Goal: Information Seeking & Learning: Learn about a topic

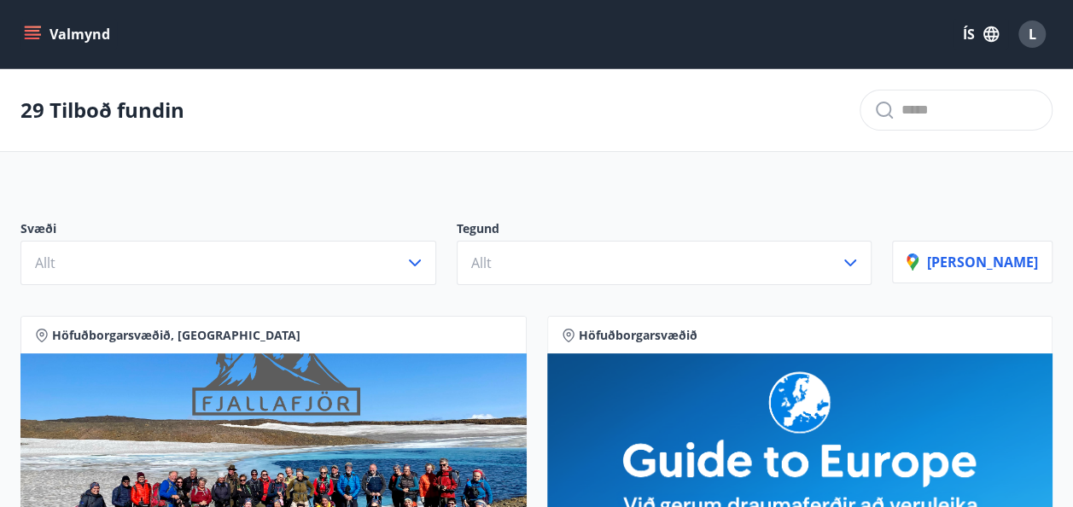
click at [38, 35] on icon "menu" at bounding box center [34, 34] width 19 height 2
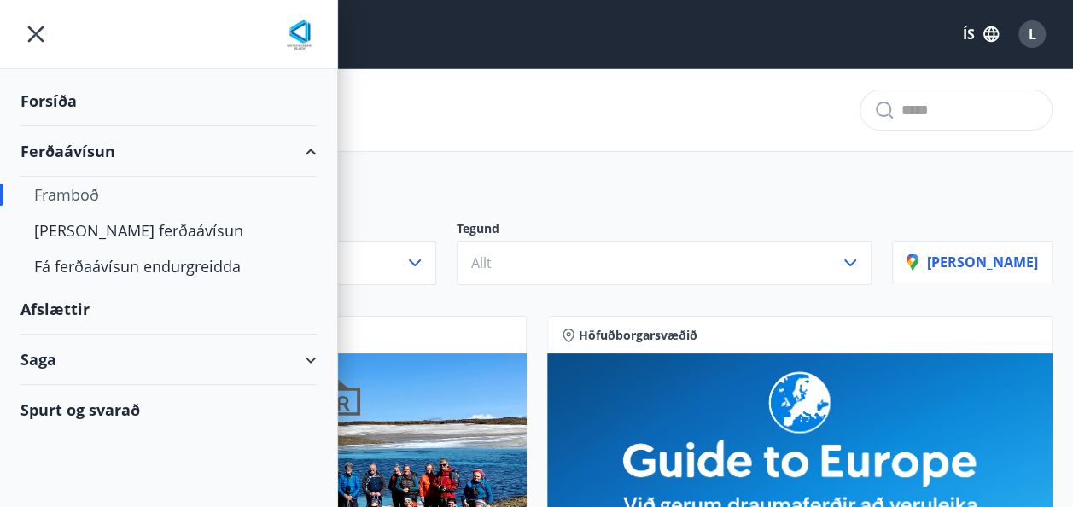
click at [173, 201] on div "Framboð" at bounding box center [168, 195] width 269 height 36
click at [76, 190] on div "Framboð" at bounding box center [168, 195] width 269 height 36
click at [429, 292] on div "Svæði Allt Tegund Allt [PERSON_NAME]" at bounding box center [536, 246] width 1073 height 120
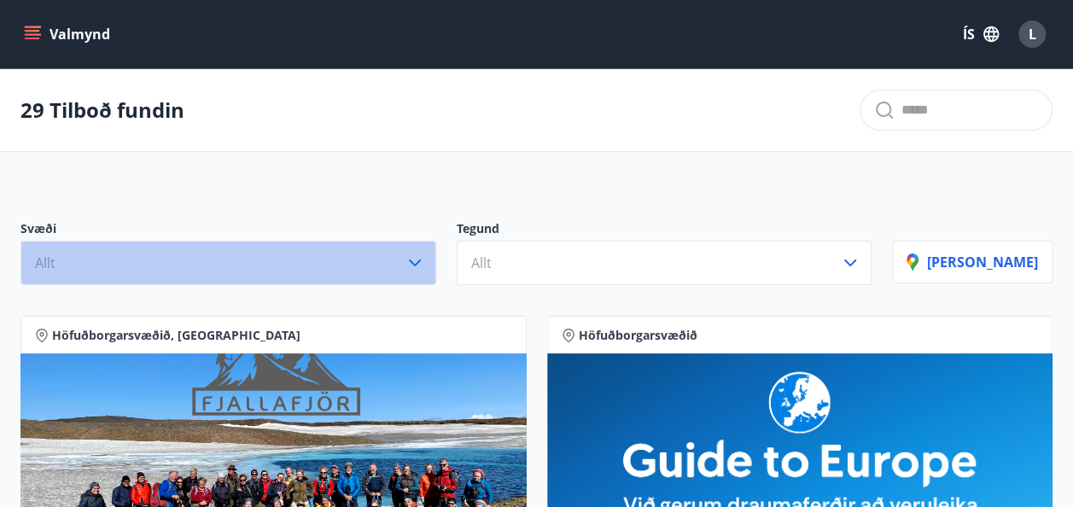
click at [386, 273] on button "Allt" at bounding box center [228, 263] width 416 height 44
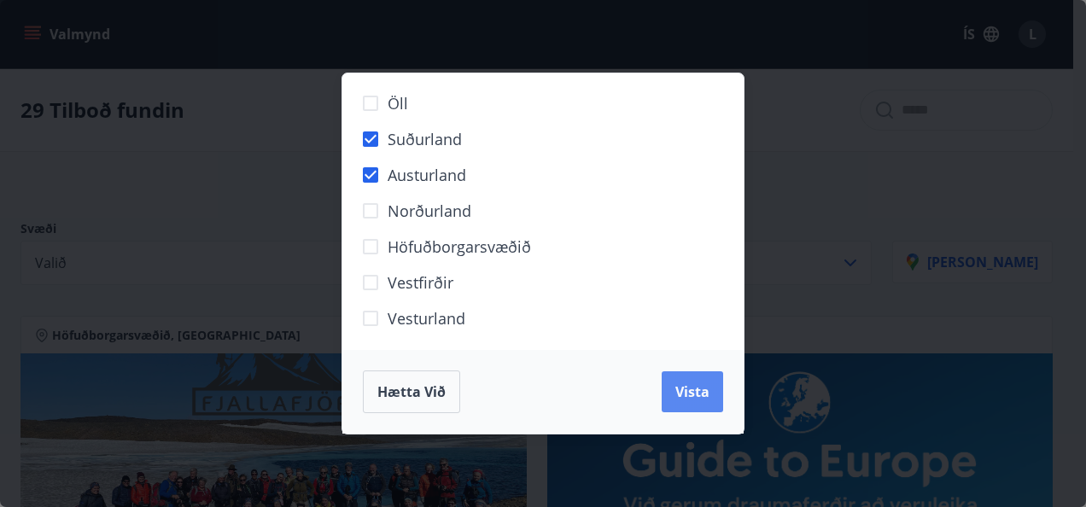
click at [697, 396] on span "Vista" at bounding box center [692, 392] width 34 height 19
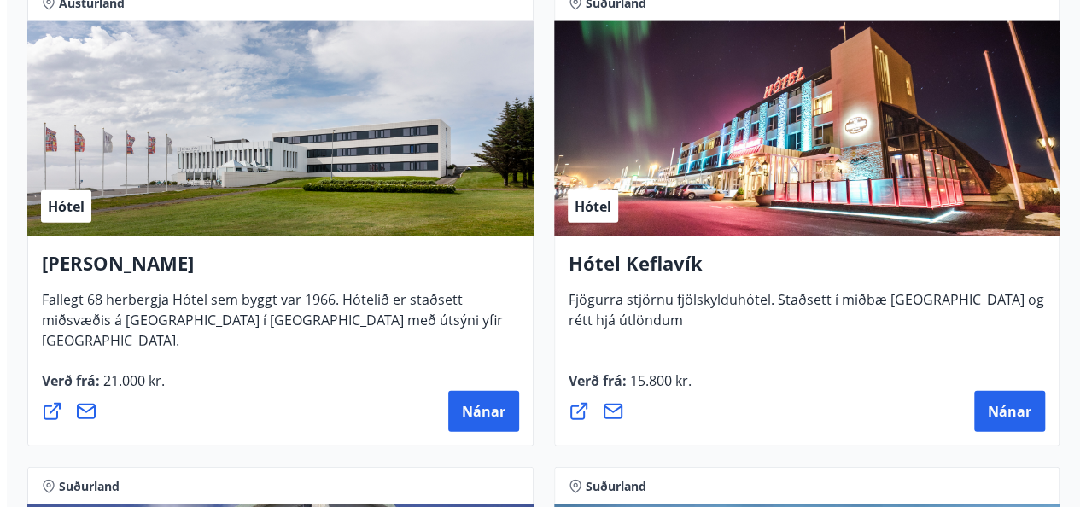
scroll to position [1879, 0]
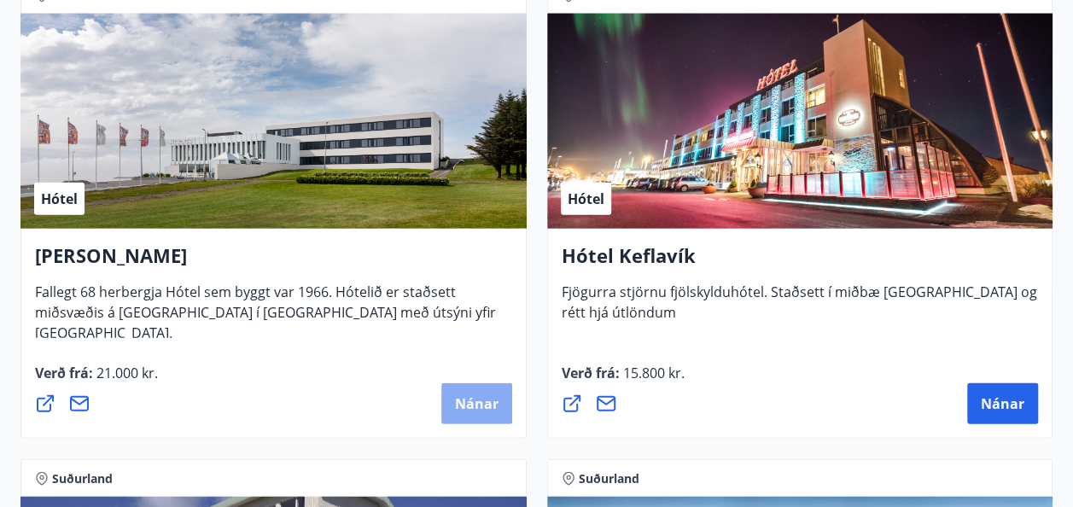
click at [470, 411] on span "Nánar" at bounding box center [477, 404] width 44 height 19
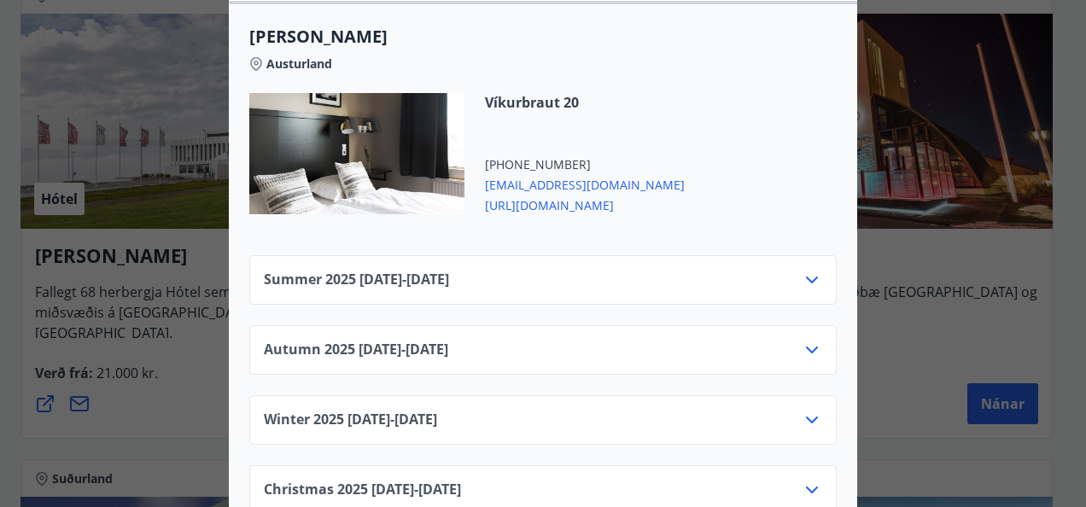
scroll to position [714, 0]
click at [806, 269] on icon at bounding box center [812, 279] width 20 height 20
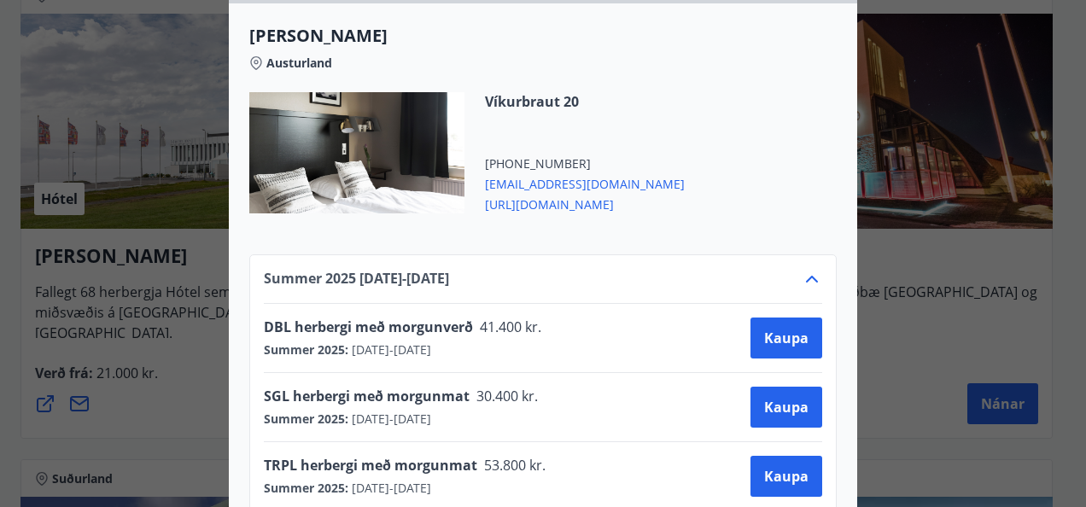
click at [807, 276] on icon at bounding box center [812, 279] width 12 height 7
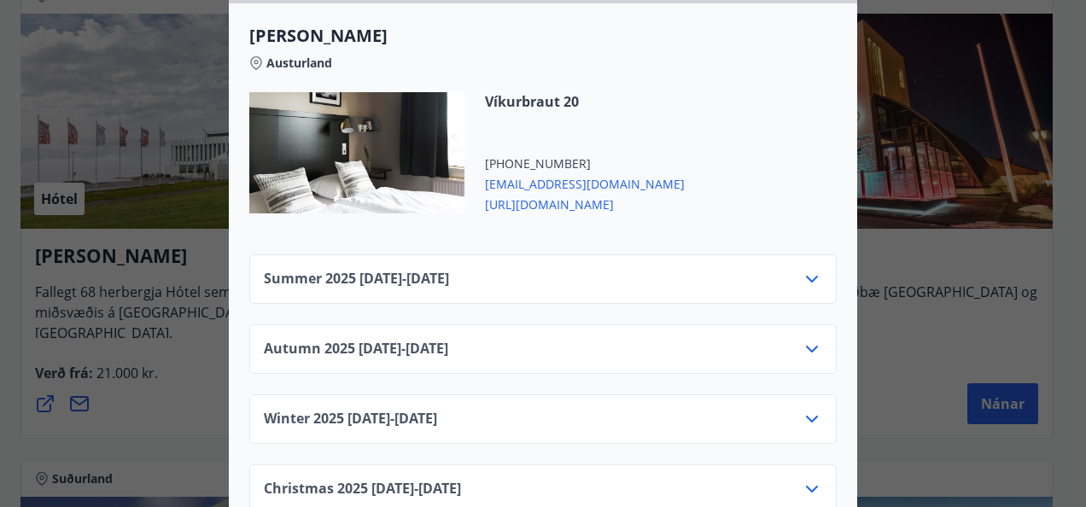
click at [808, 269] on icon at bounding box center [812, 279] width 20 height 20
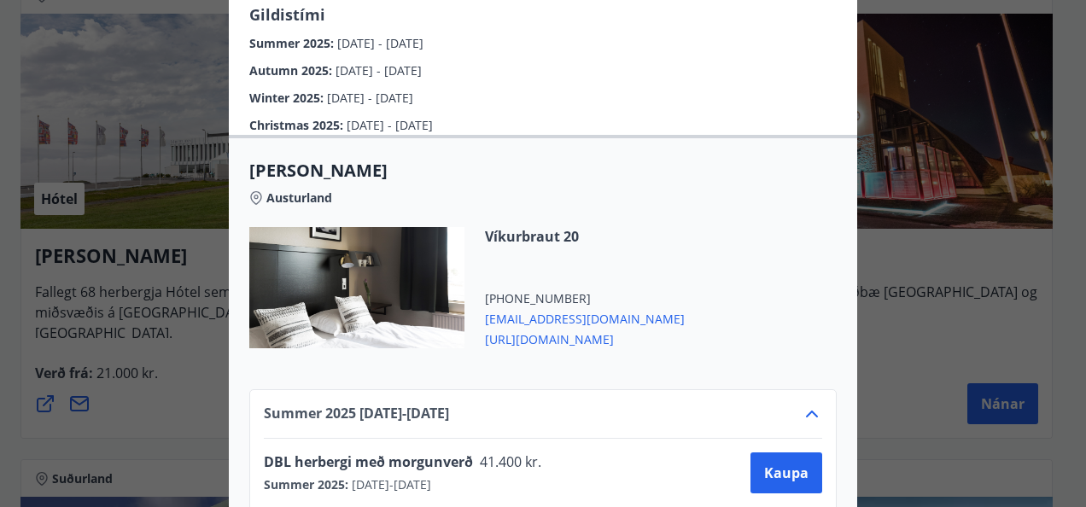
scroll to position [664, 0]
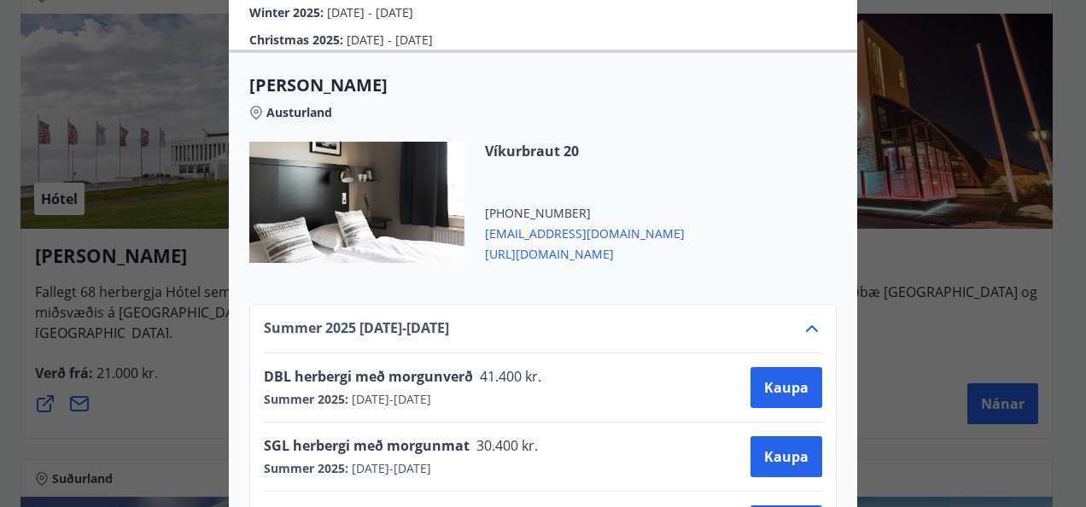
click at [805, 319] on icon at bounding box center [812, 329] width 20 height 20
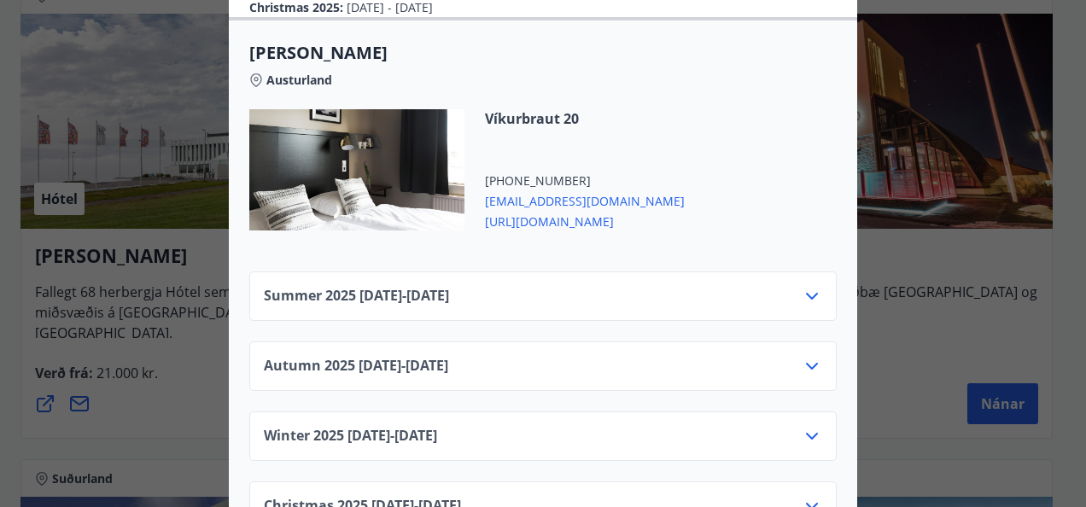
scroll to position [714, 0]
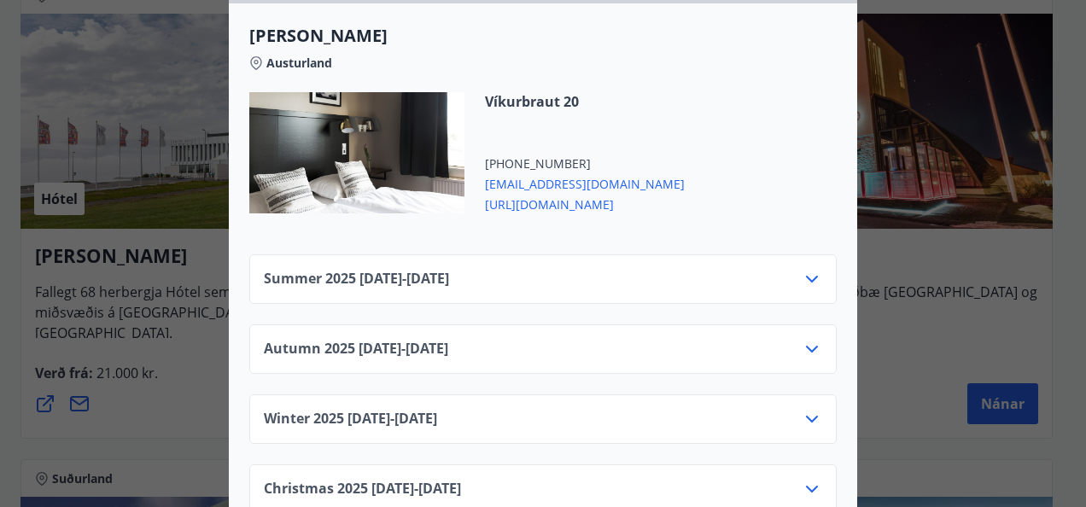
click at [810, 339] on icon at bounding box center [812, 349] width 20 height 20
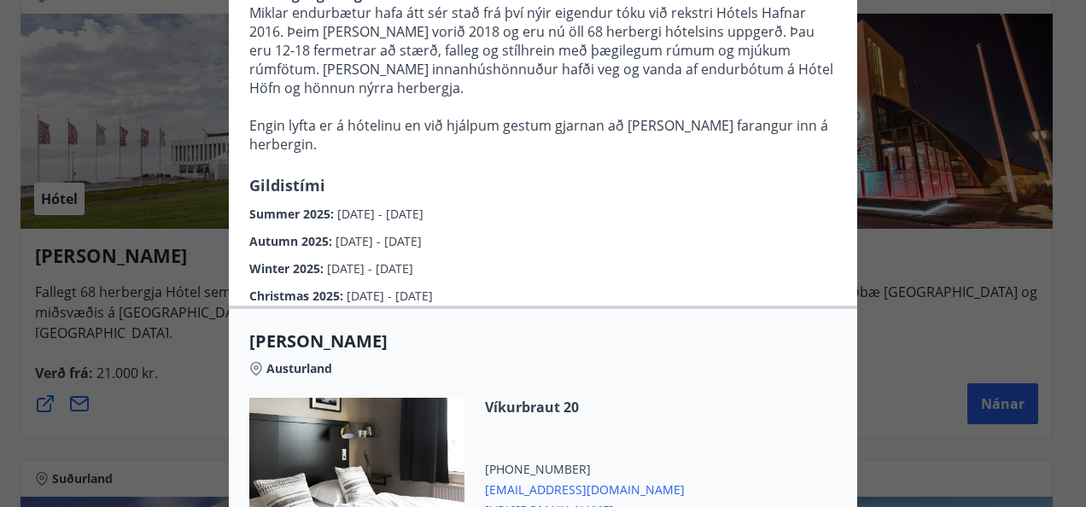
scroll to position [409, 0]
click at [804, 350] on div "Hótel Höfn Austurland" at bounding box center [543, 363] width 588 height 68
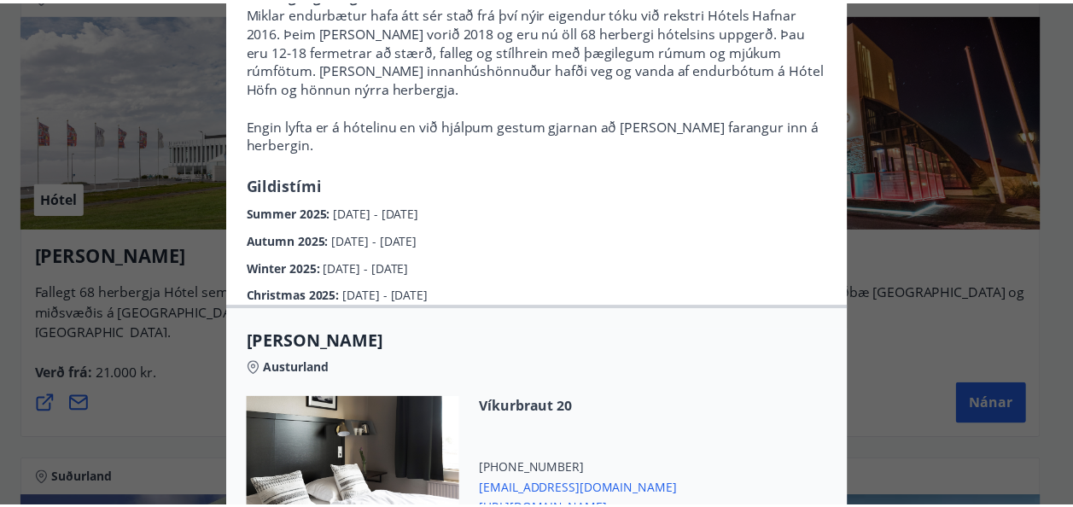
scroll to position [0, 0]
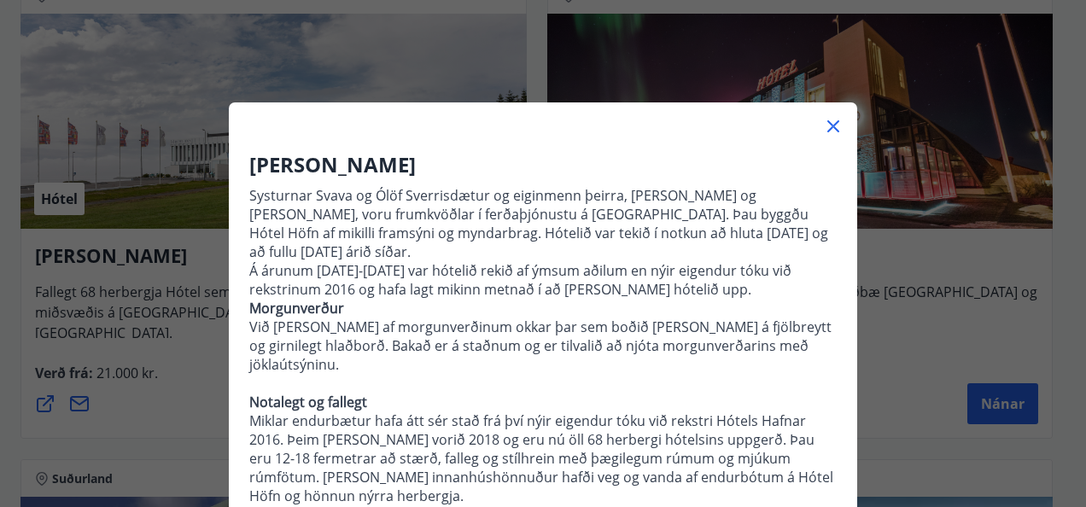
click at [823, 126] on icon at bounding box center [833, 126] width 20 height 20
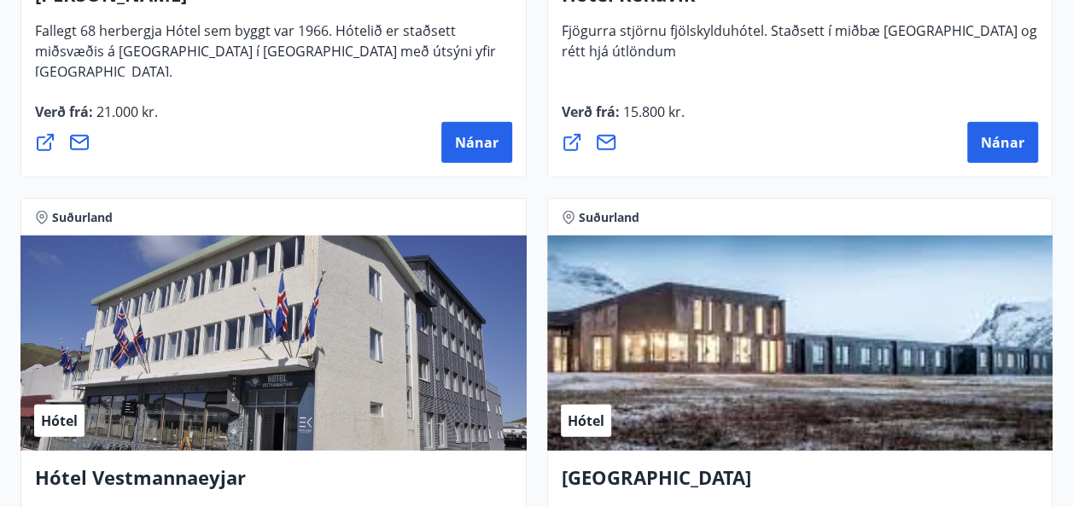
scroll to position [2391, 0]
